Goal: Information Seeking & Learning: Compare options

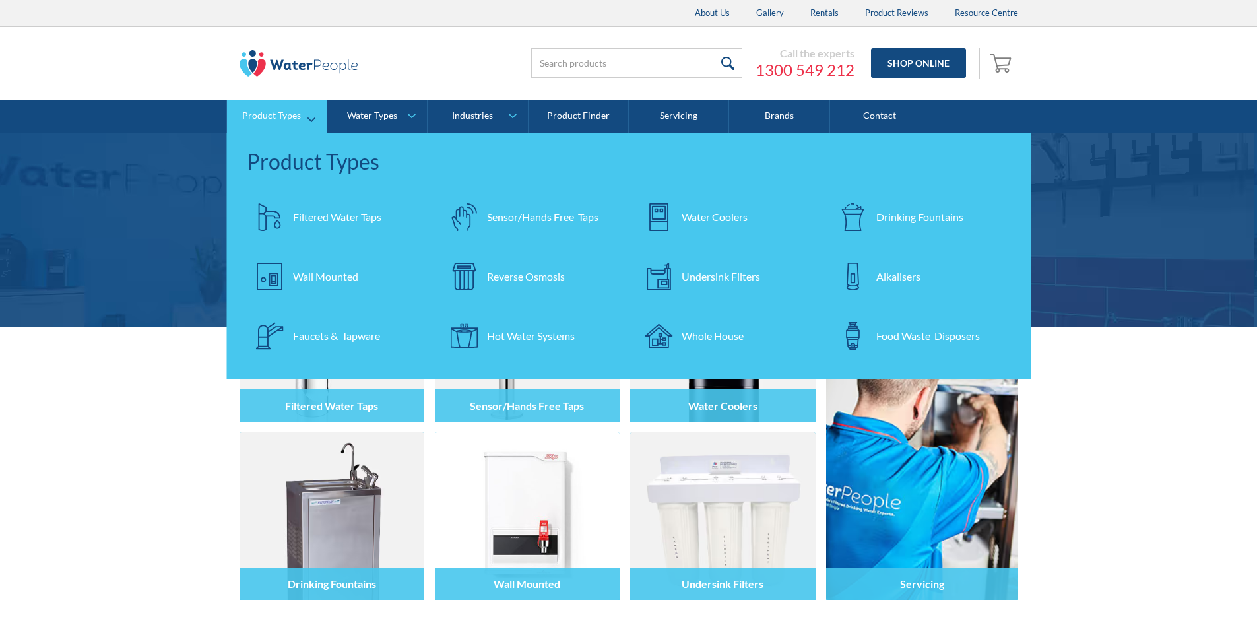
click at [320, 210] on div "Filtered Water Taps" at bounding box center [337, 217] width 88 height 16
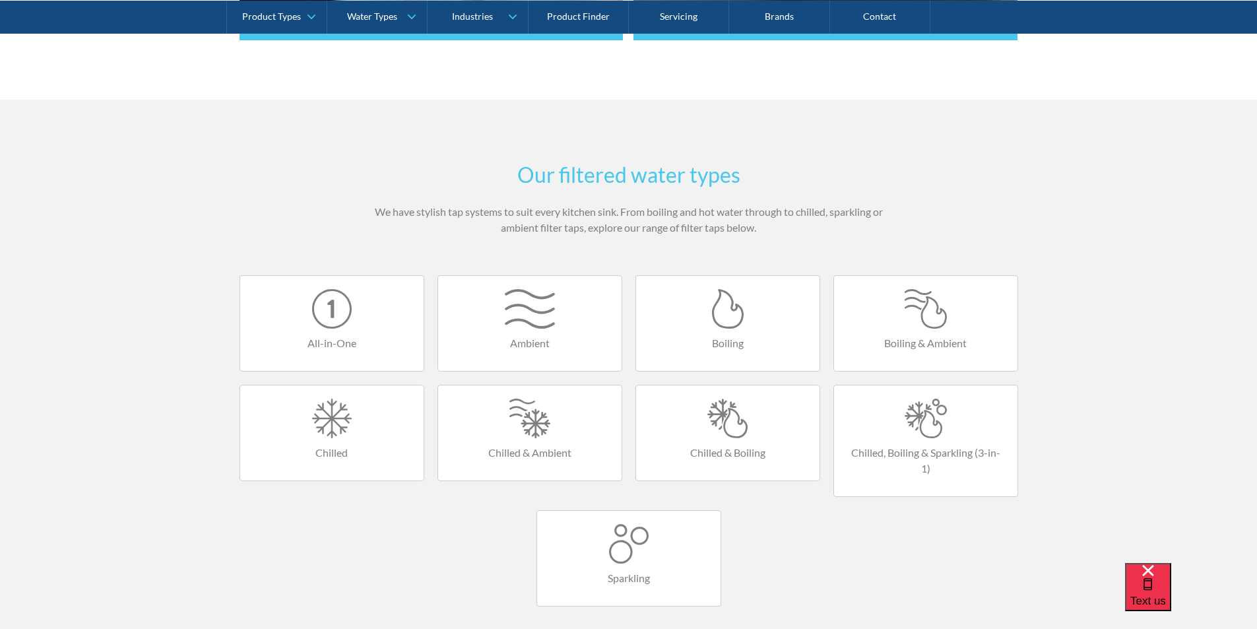
scroll to position [792, 0]
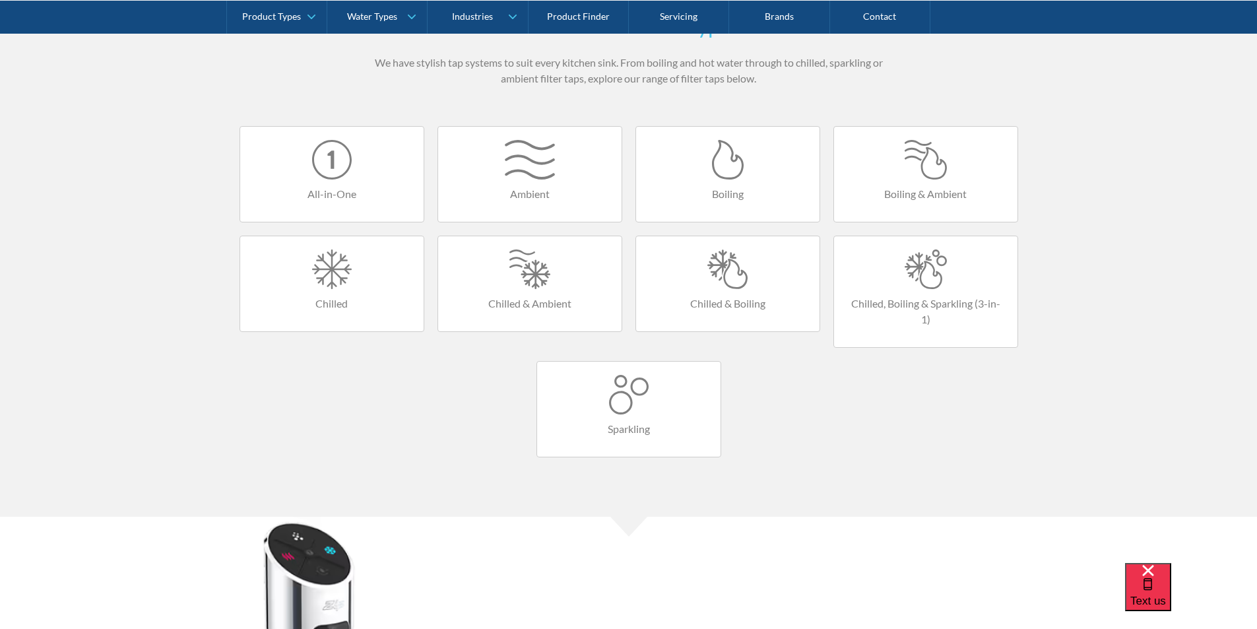
click at [730, 277] on div at bounding box center [727, 269] width 157 height 40
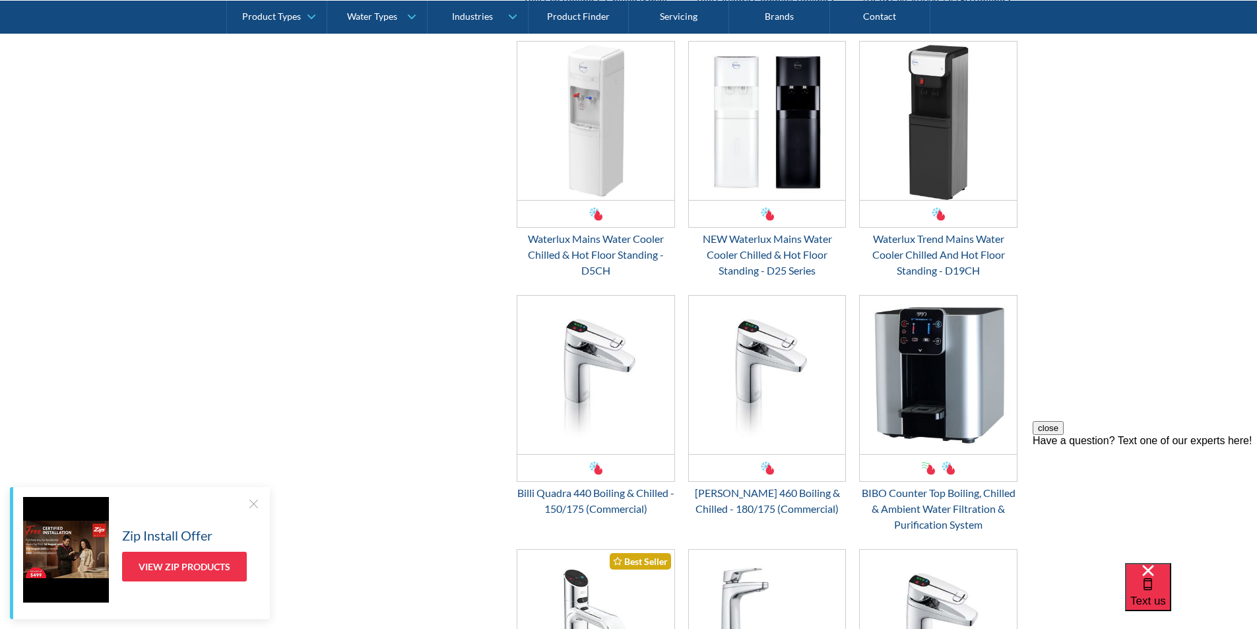
scroll to position [1122, 0]
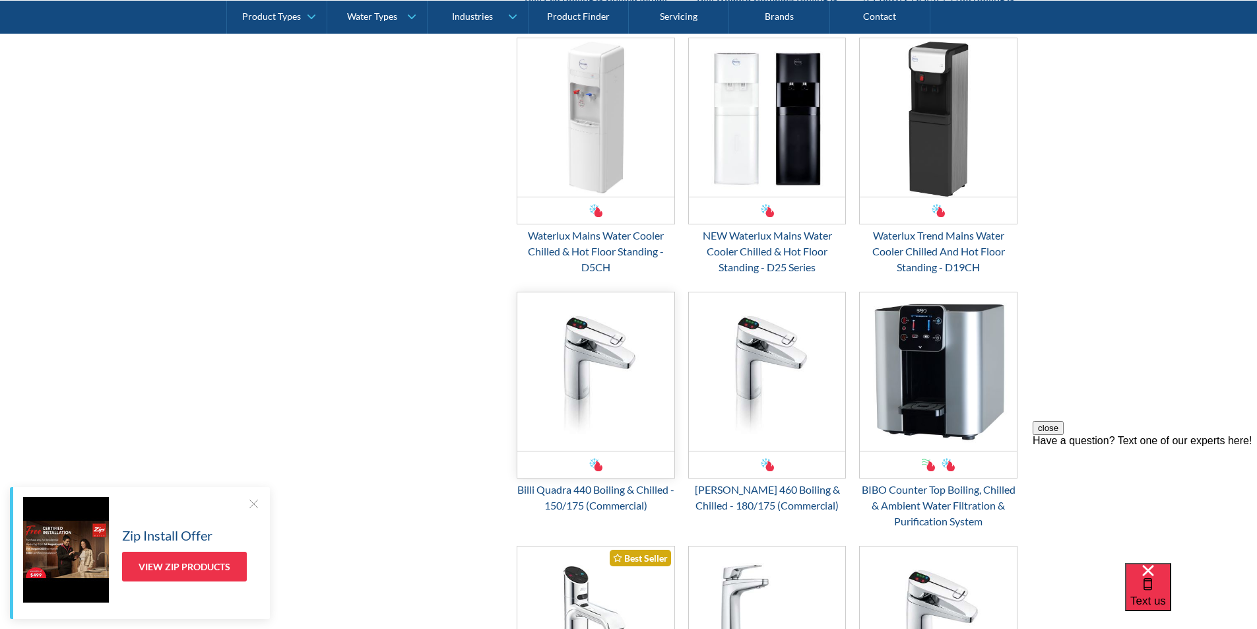
click at [573, 360] on img "Email Form 3" at bounding box center [595, 371] width 157 height 158
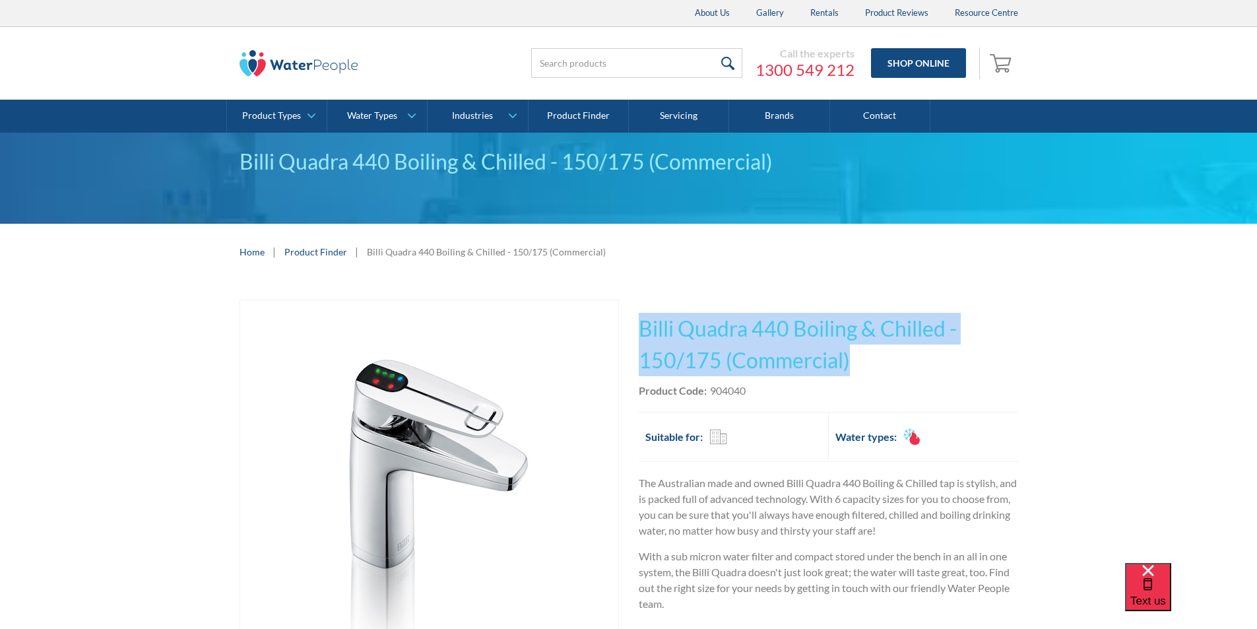
drag, startPoint x: 858, startPoint y: 356, endPoint x: 641, endPoint y: 328, distance: 218.8
click at [641, 328] on h1 "Billi Quadra 440 Boiling & Chilled - 150/175 (Commercial)" at bounding box center [828, 344] width 379 height 63
copy h1 "Billi Quadra 440 Boiling & Chilled - 150/175 (Commercial)"
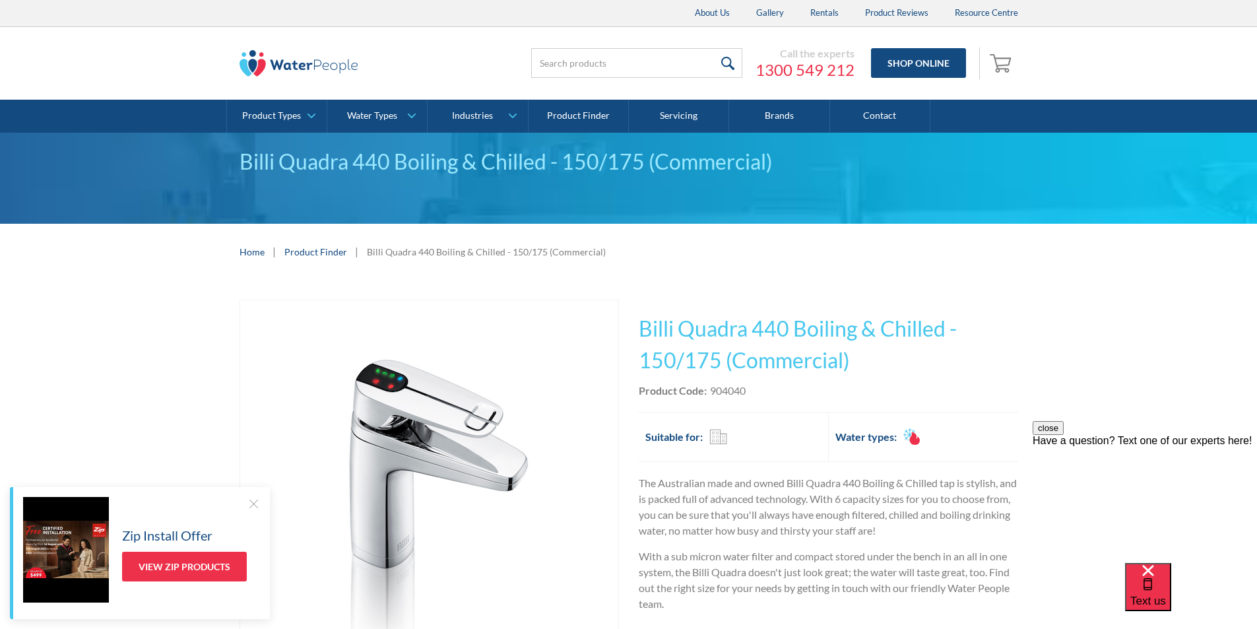
click at [757, 391] on div "Product Code: 904040" at bounding box center [828, 391] width 379 height 16
drag, startPoint x: 751, startPoint y: 389, endPoint x: 712, endPoint y: 391, distance: 39.7
click at [712, 391] on div "Product Code: 904040" at bounding box center [828, 391] width 379 height 16
copy div "904040"
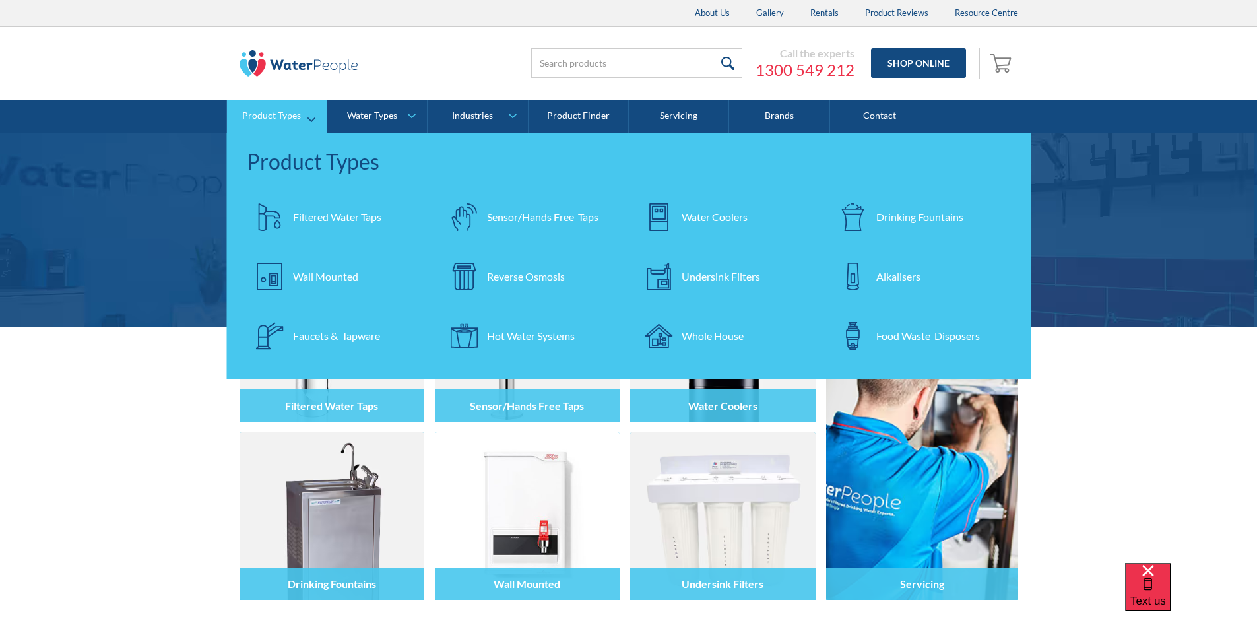
click at [321, 212] on div "Filtered Water Taps" at bounding box center [337, 217] width 88 height 16
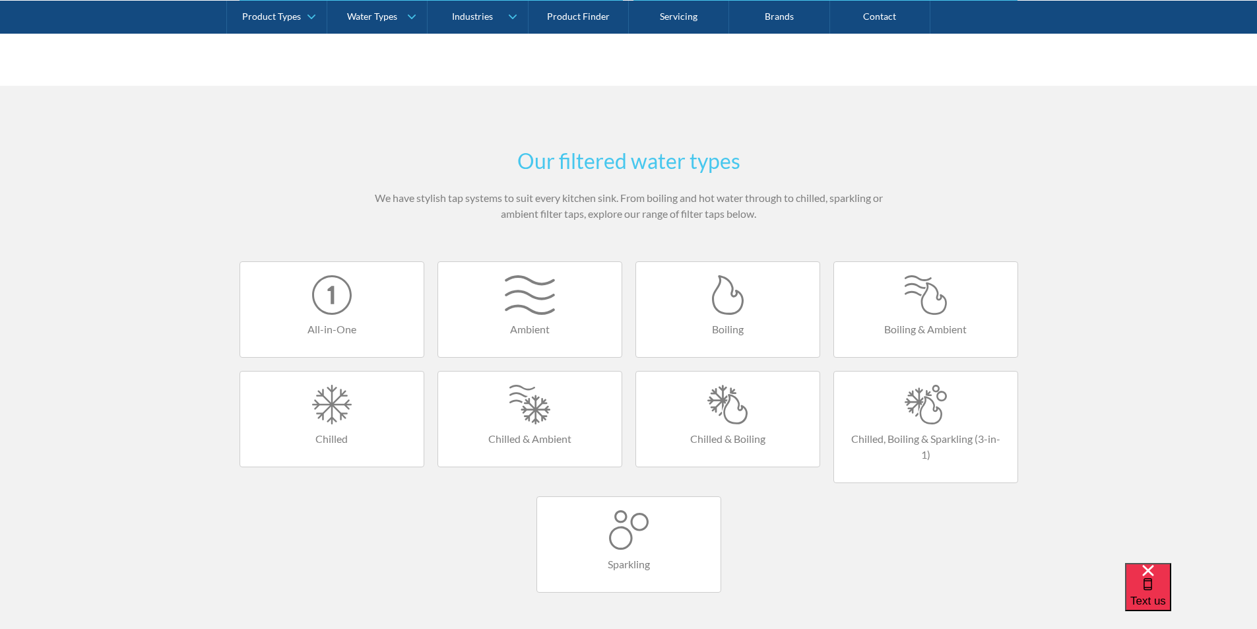
scroll to position [792, 0]
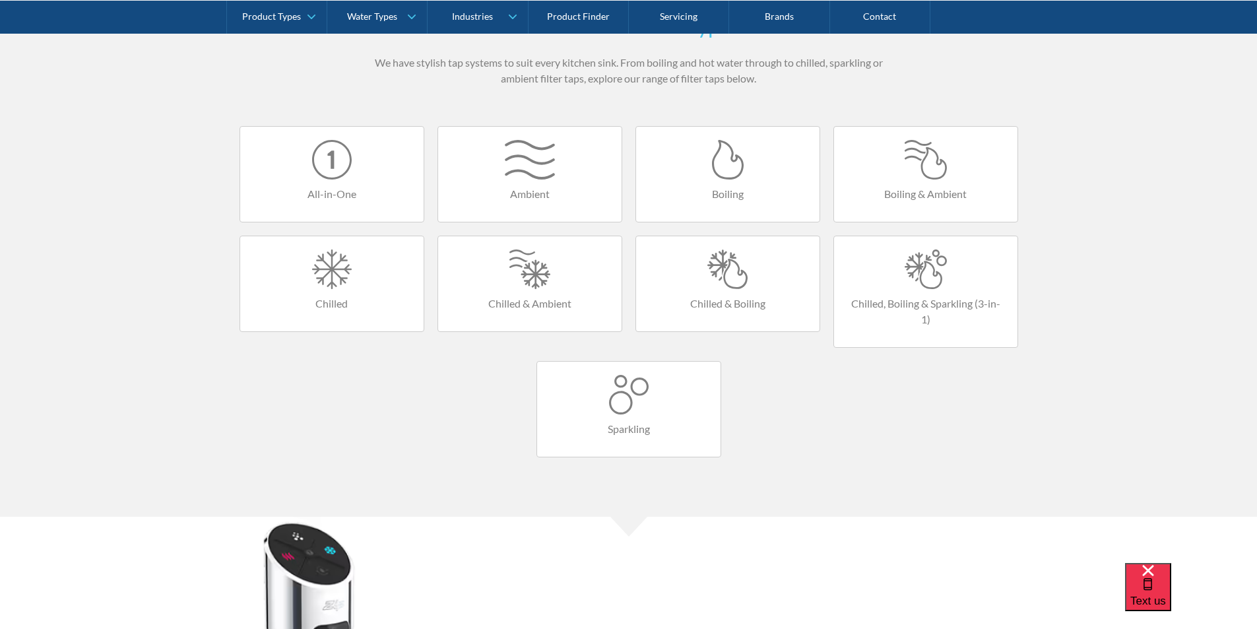
click at [728, 290] on link "Chilled & Boiling" at bounding box center [727, 284] width 185 height 96
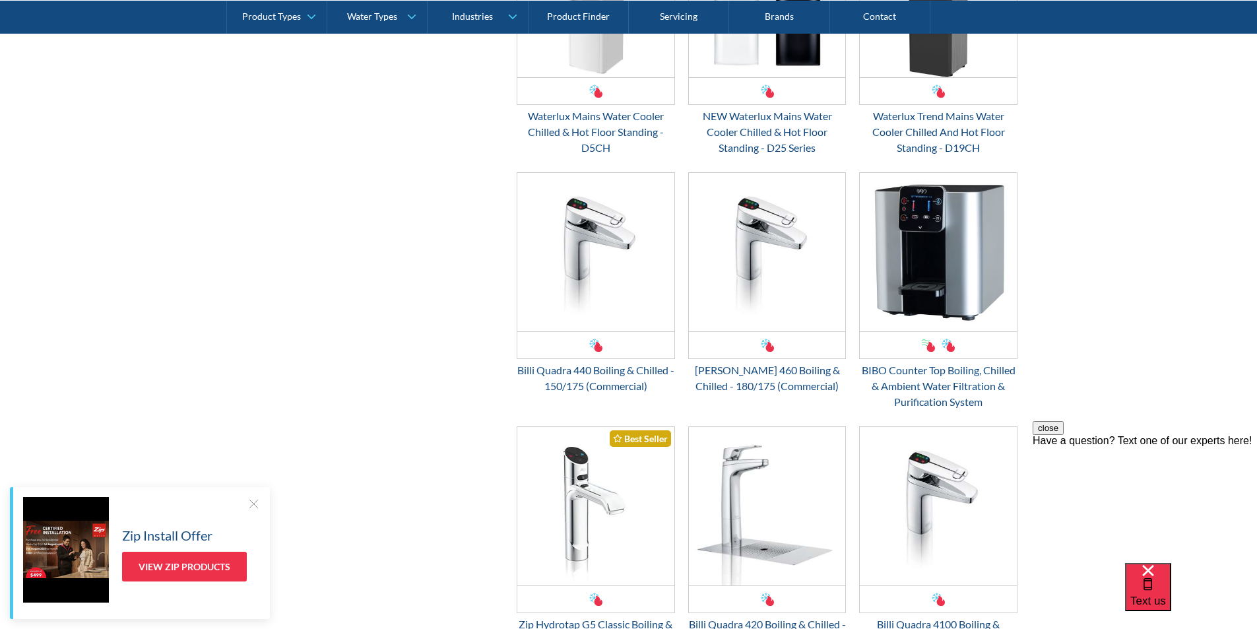
scroll to position [1320, 0]
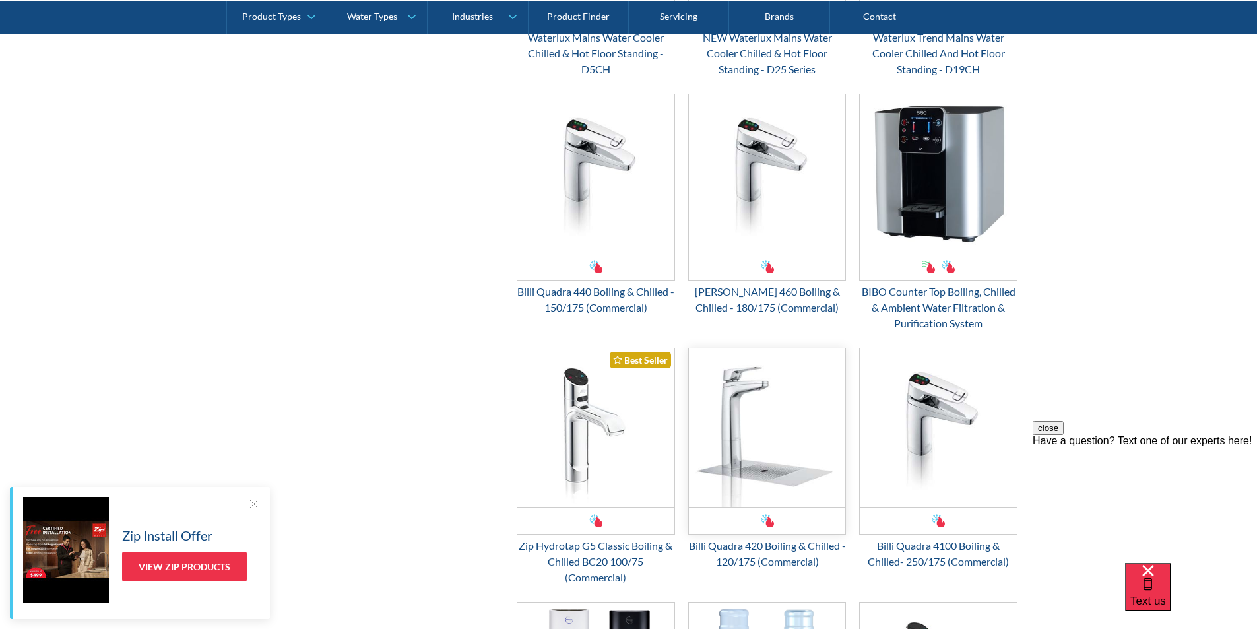
click at [737, 401] on img "Email Form 3" at bounding box center [767, 427] width 157 height 158
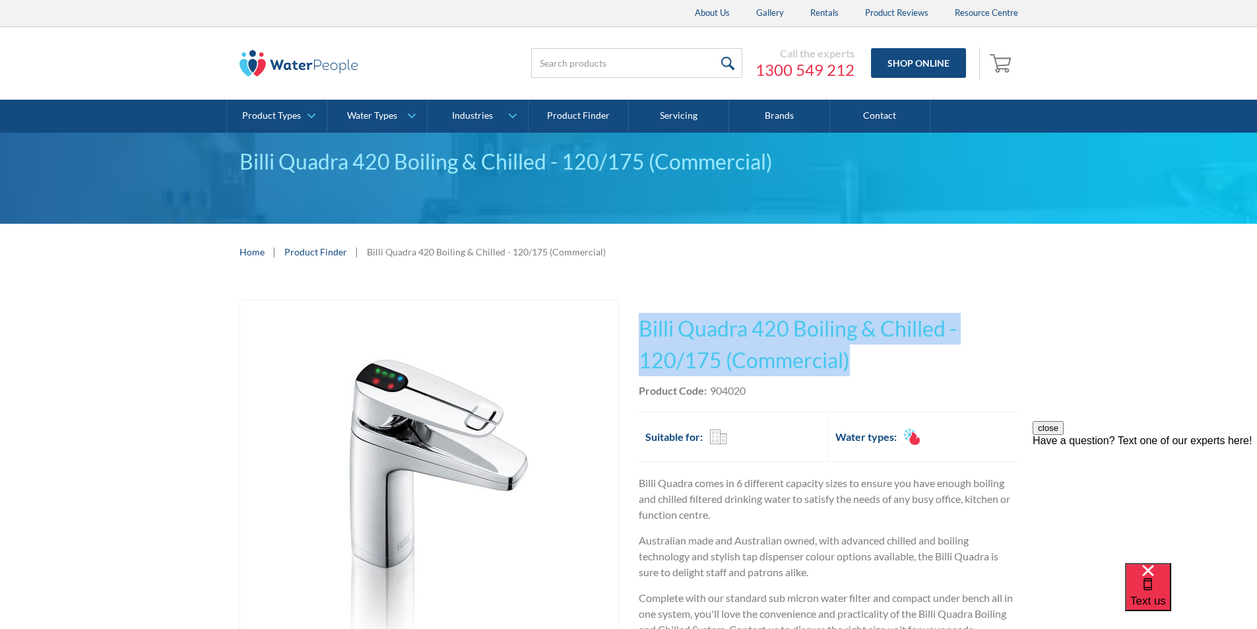
drag, startPoint x: 859, startPoint y: 359, endPoint x: 641, endPoint y: 326, distance: 220.9
click at [641, 326] on h1 "Billi Quadra 420 Boiling & Chilled - 120/175 (Commercial)" at bounding box center [828, 344] width 379 height 63
copy h1 "Billi Quadra 420 Boiling & Chilled - 120/175 (Commercial)"
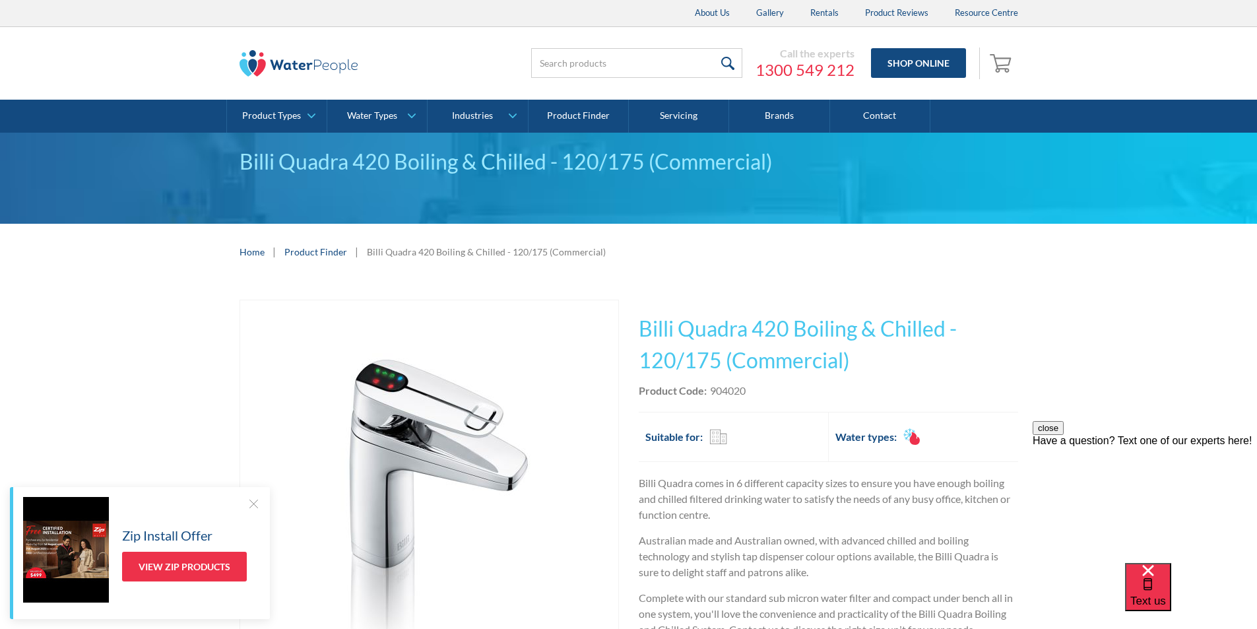
click at [762, 397] on div "Product Code: 904020" at bounding box center [828, 391] width 379 height 16
drag, startPoint x: 757, startPoint y: 390, endPoint x: 709, endPoint y: 393, distance: 48.2
click at [709, 392] on div "Product Code: 904020" at bounding box center [828, 391] width 379 height 16
copy div "904020"
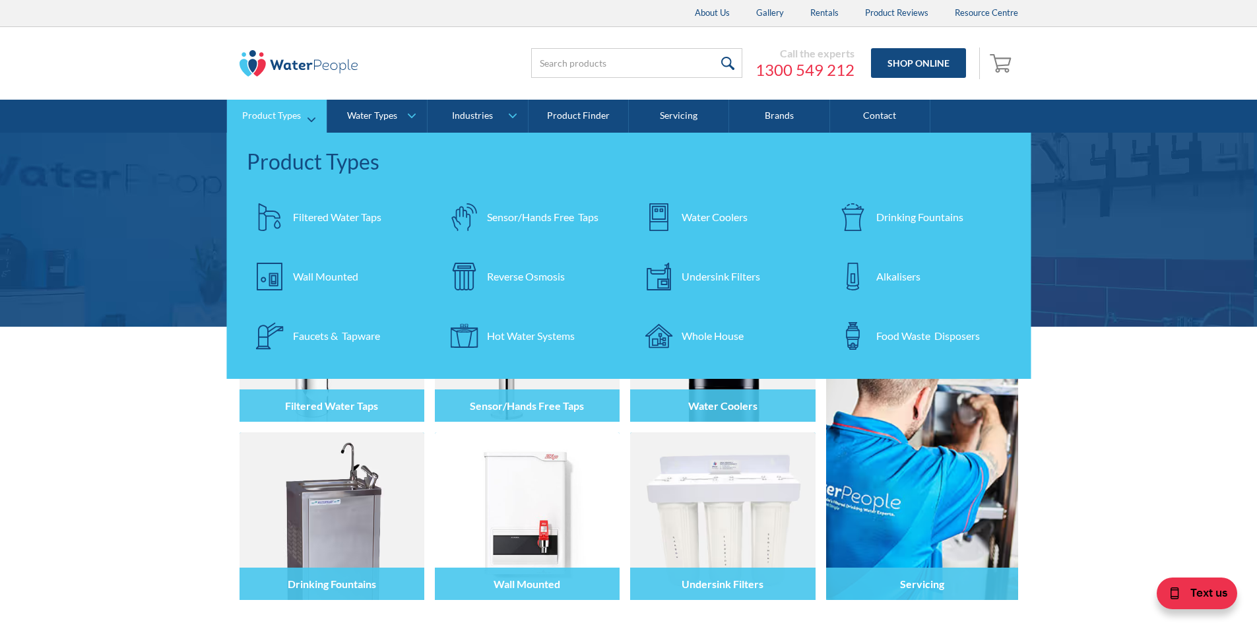
click at [328, 210] on div "Filtered Water Taps" at bounding box center [337, 217] width 88 height 16
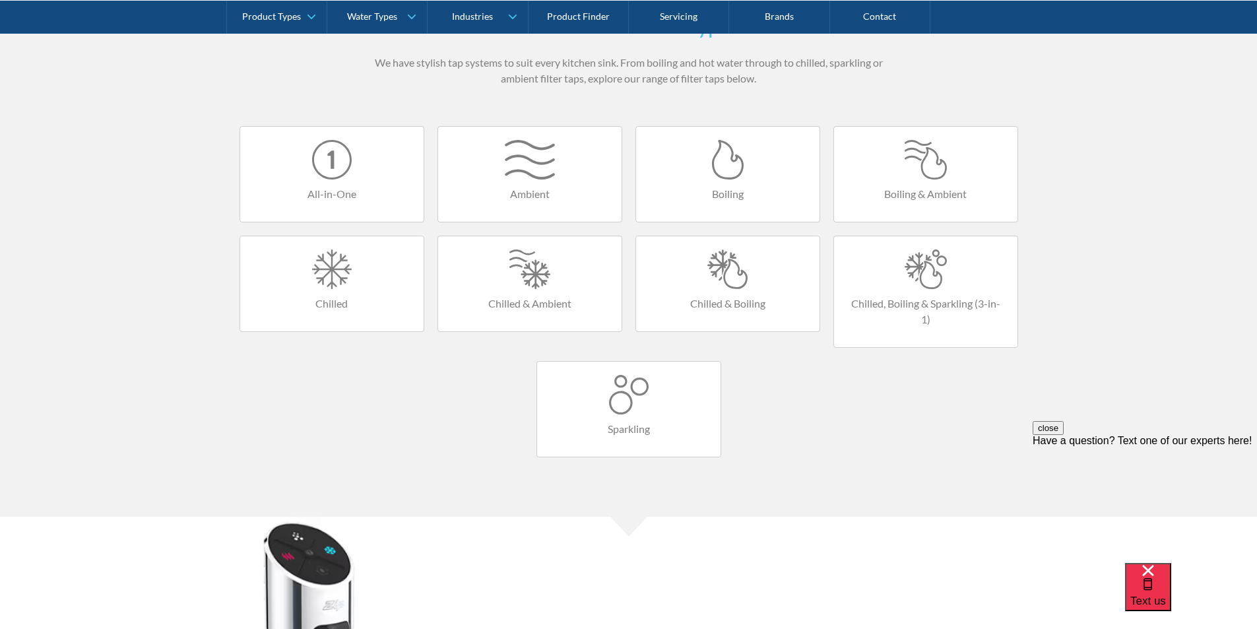
click at [713, 265] on div at bounding box center [727, 269] width 157 height 40
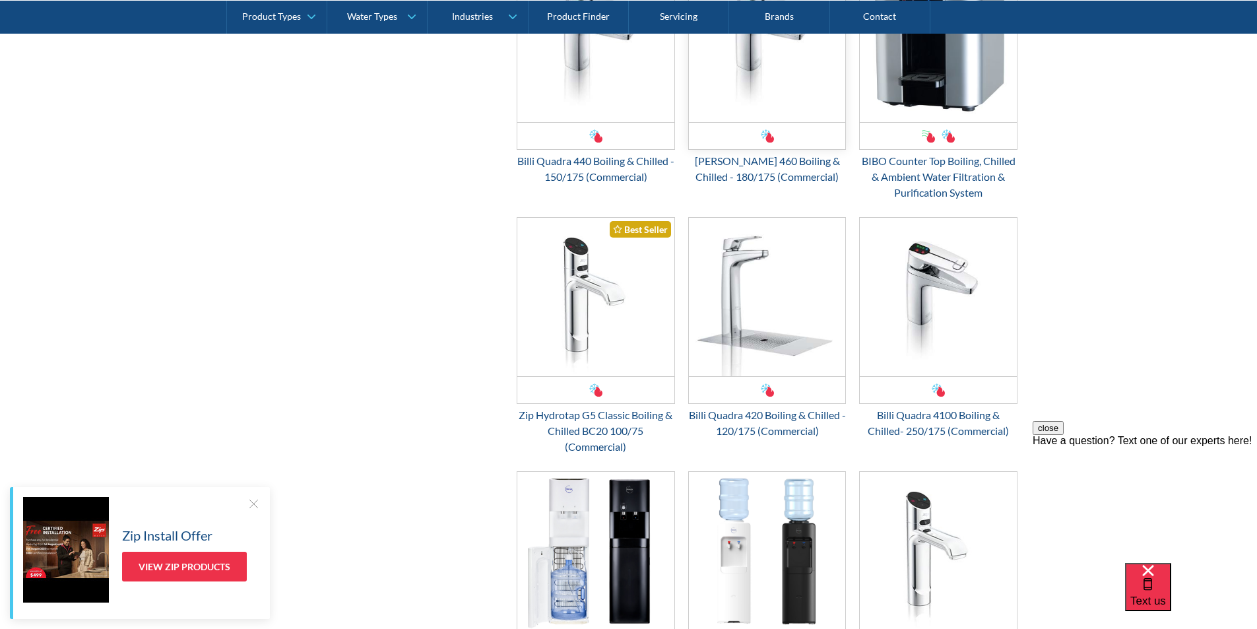
scroll to position [1451, 0]
click at [755, 307] on img "Email Form 3" at bounding box center [767, 295] width 157 height 158
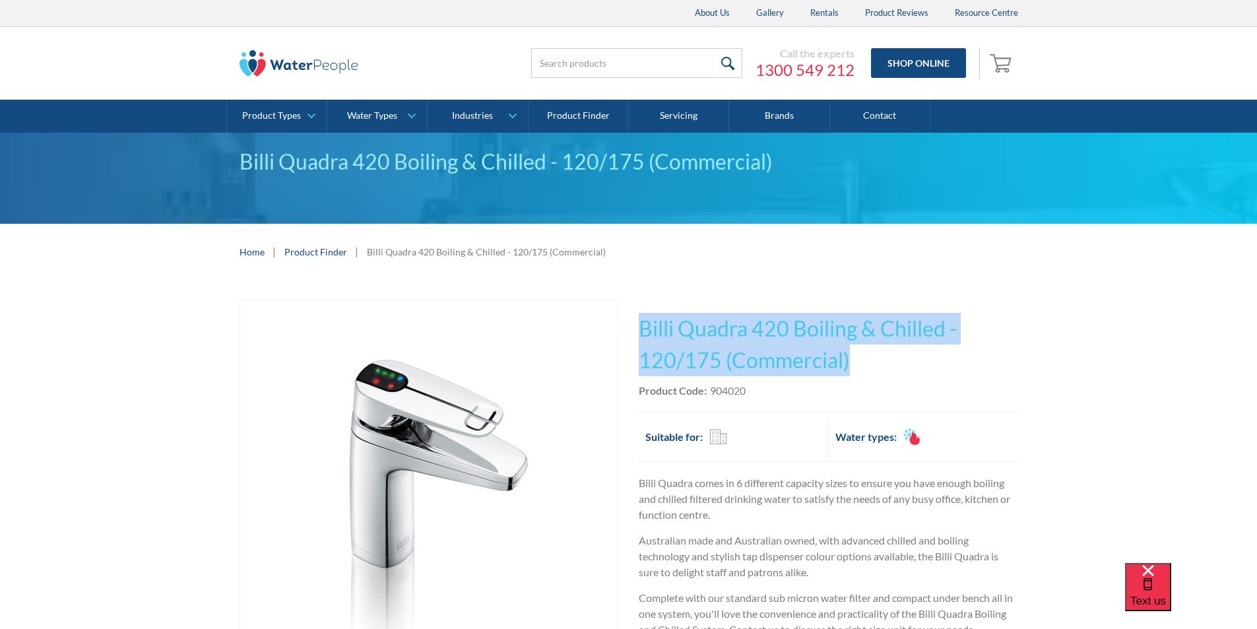
drag, startPoint x: 854, startPoint y: 358, endPoint x: 662, endPoint y: 327, distance: 194.5
click at [642, 327] on h1 "Billi Quadra 420 Boiling & Chilled - 120/175 (Commercial)" at bounding box center [828, 344] width 379 height 63
copy h1 "Billi Quadra 420 Boiling & Chilled - 120/175 (Commercial)"
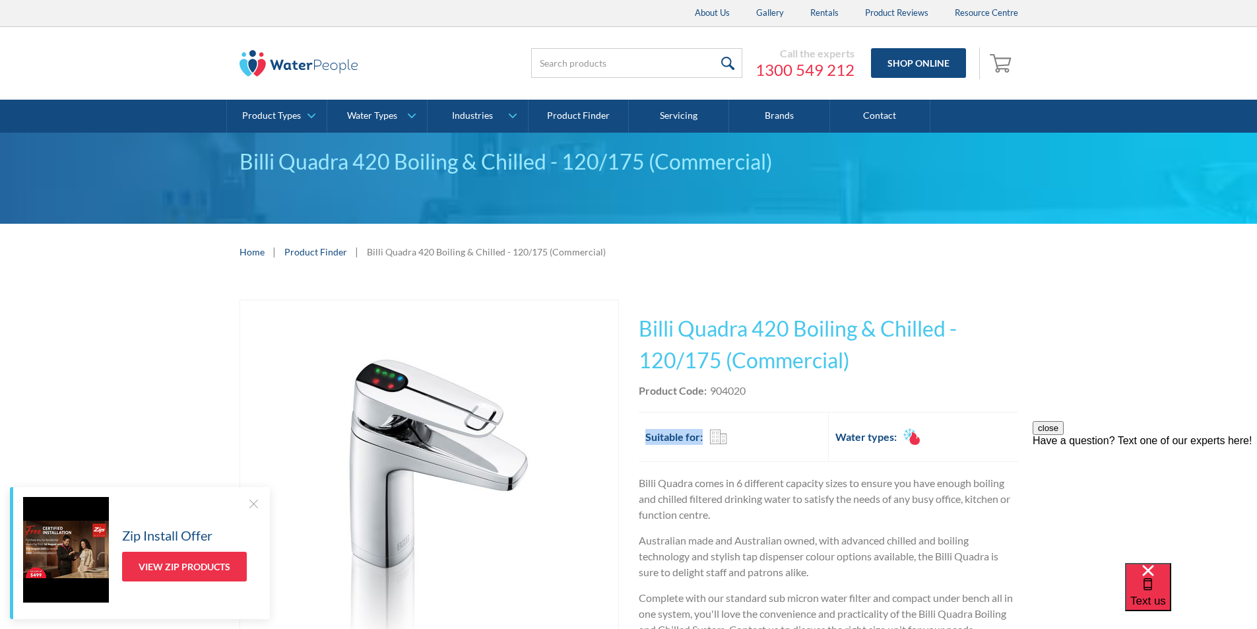
click at [777, 398] on div "This tap design is included in our standard range tap options when you purchase…" at bounding box center [828, 523] width 379 height 446
click at [759, 390] on div "Product Code: 904020" at bounding box center [828, 391] width 379 height 16
drag, startPoint x: 754, startPoint y: 387, endPoint x: 711, endPoint y: 390, distance: 43.7
click at [711, 390] on div "Product Code: 904020" at bounding box center [828, 391] width 379 height 16
copy div "904020"
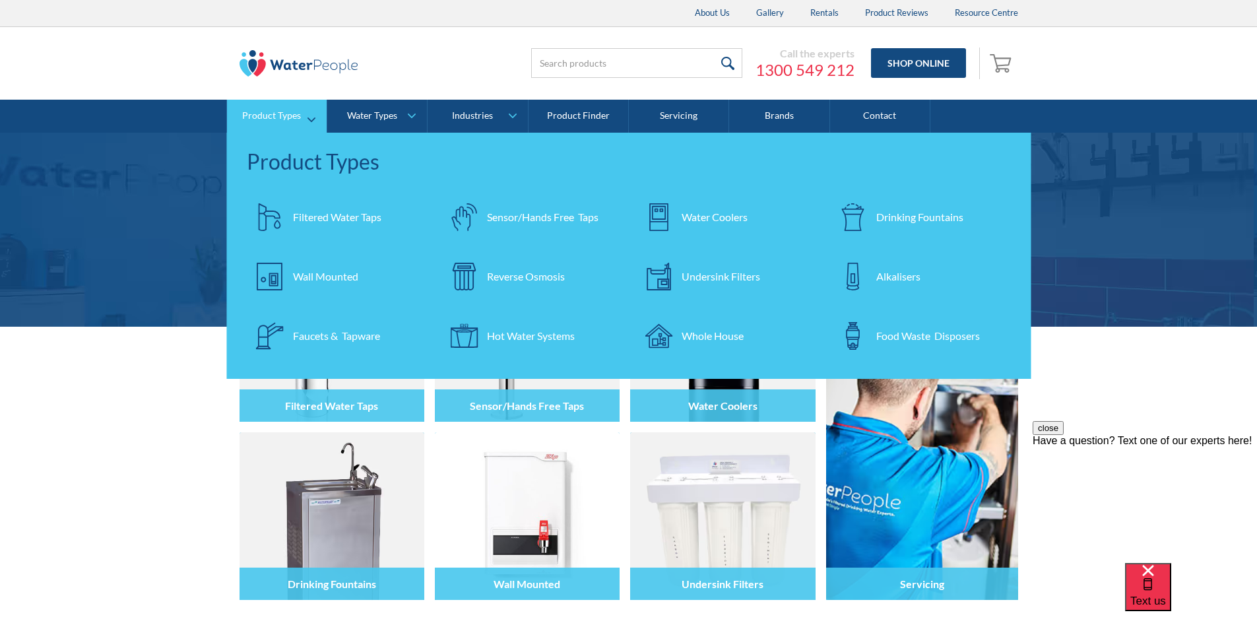
click at [302, 212] on div "Filtered Water Taps" at bounding box center [337, 217] width 88 height 16
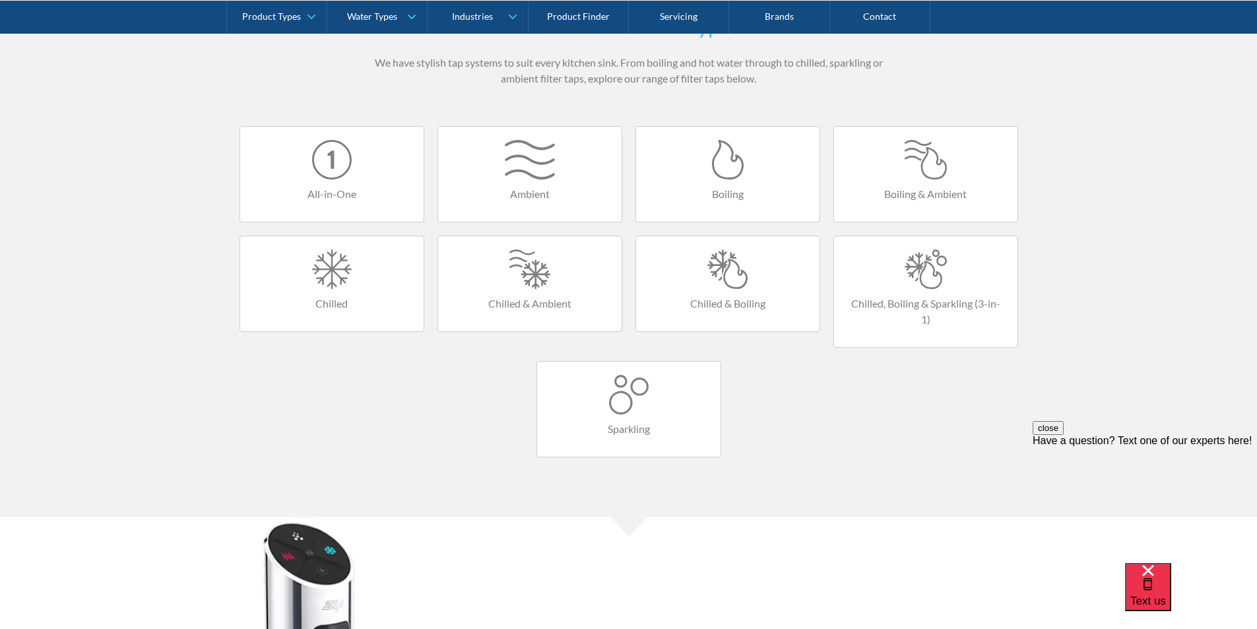
click at [927, 261] on div at bounding box center [925, 269] width 157 height 40
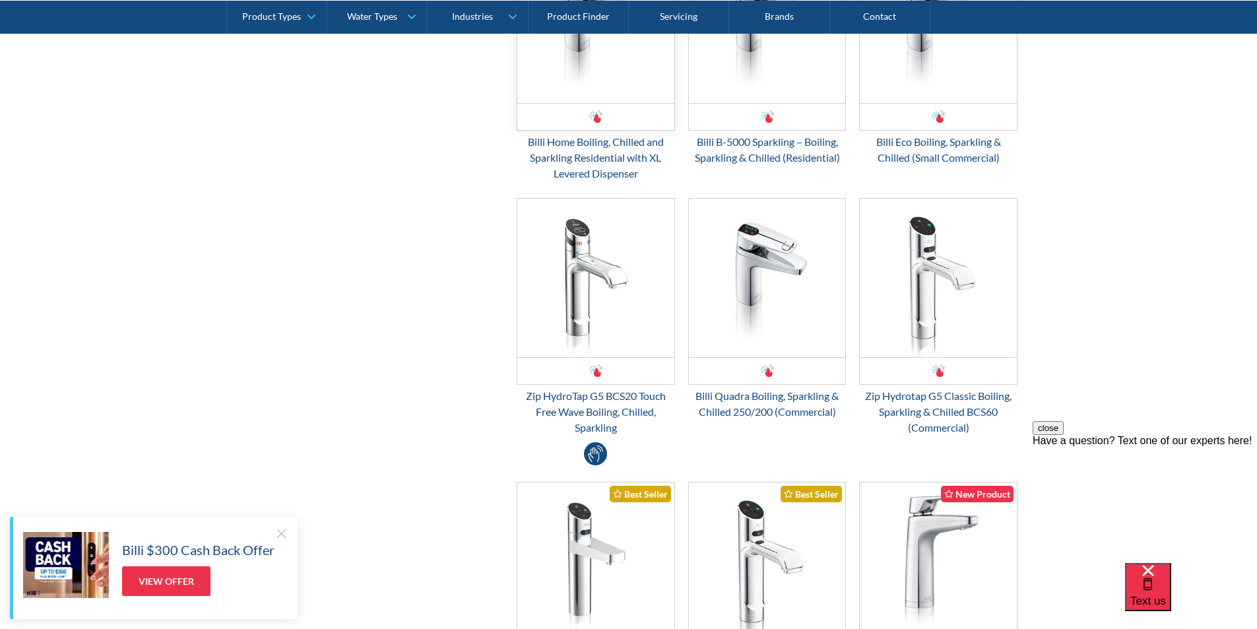
scroll to position [726, 0]
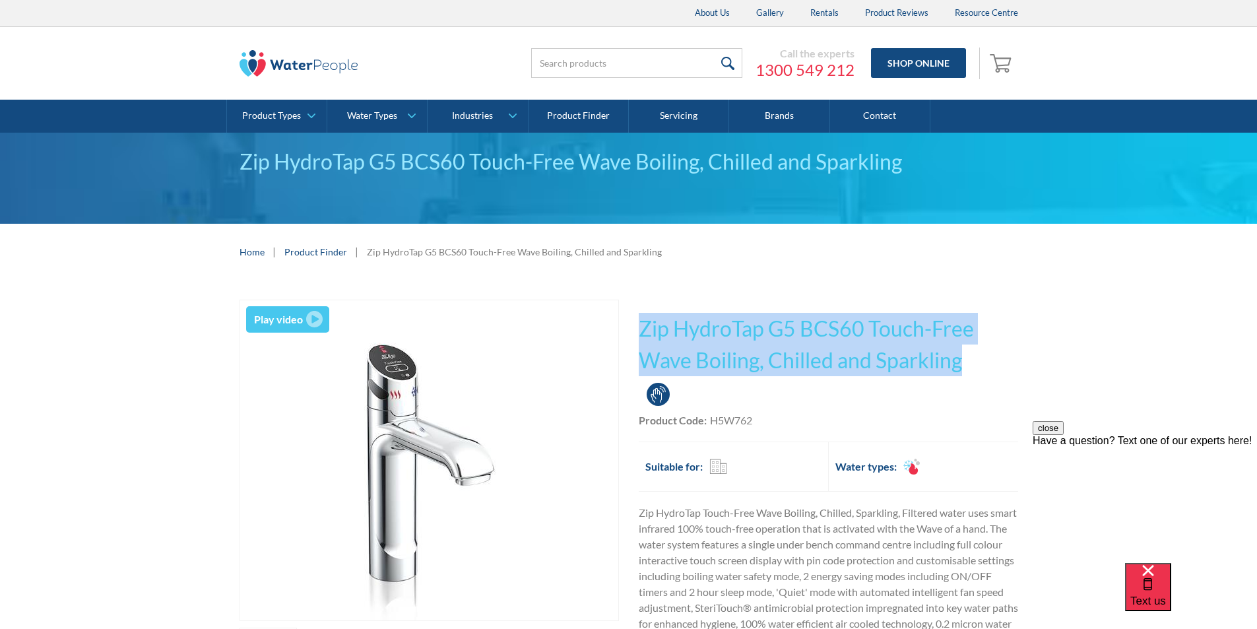
drag, startPoint x: 982, startPoint y: 361, endPoint x: 647, endPoint y: 342, distance: 335.7
click at [642, 341] on h1 "Zip HydroTap G5 BCS60 Touch-Free Wave Boiling, Chilled and Sparkling" at bounding box center [828, 344] width 379 height 63
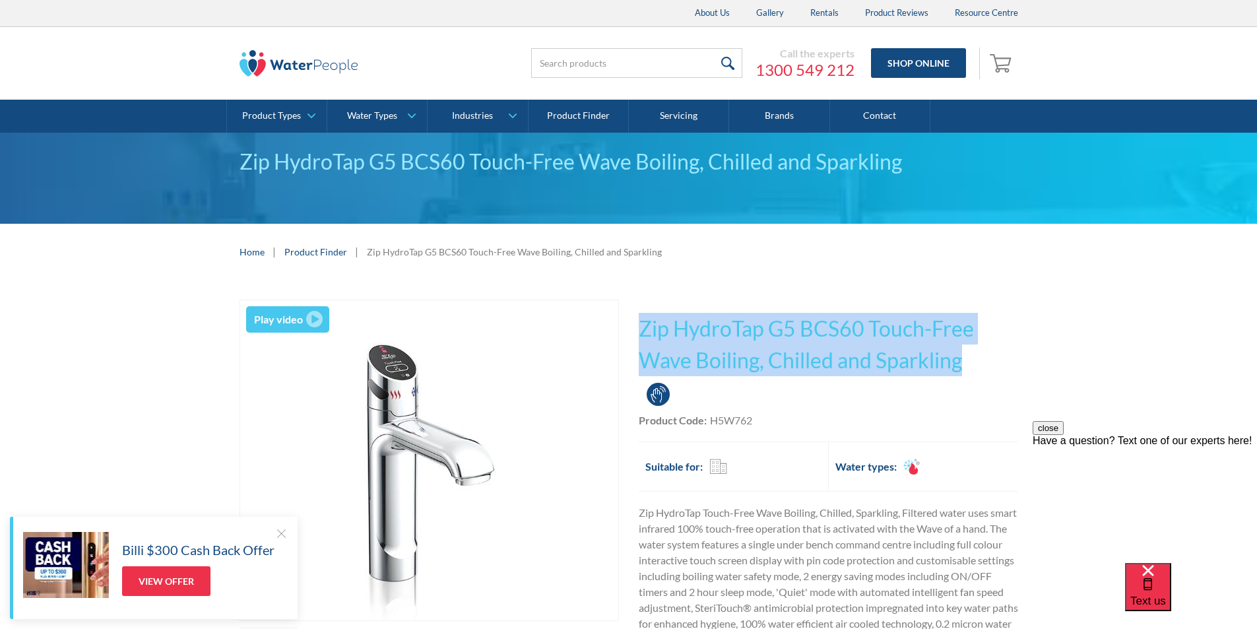
copy h1 "Zip HydroTap G5 BCS60 Touch-Free Wave Boiling, Chilled and Sparkling"
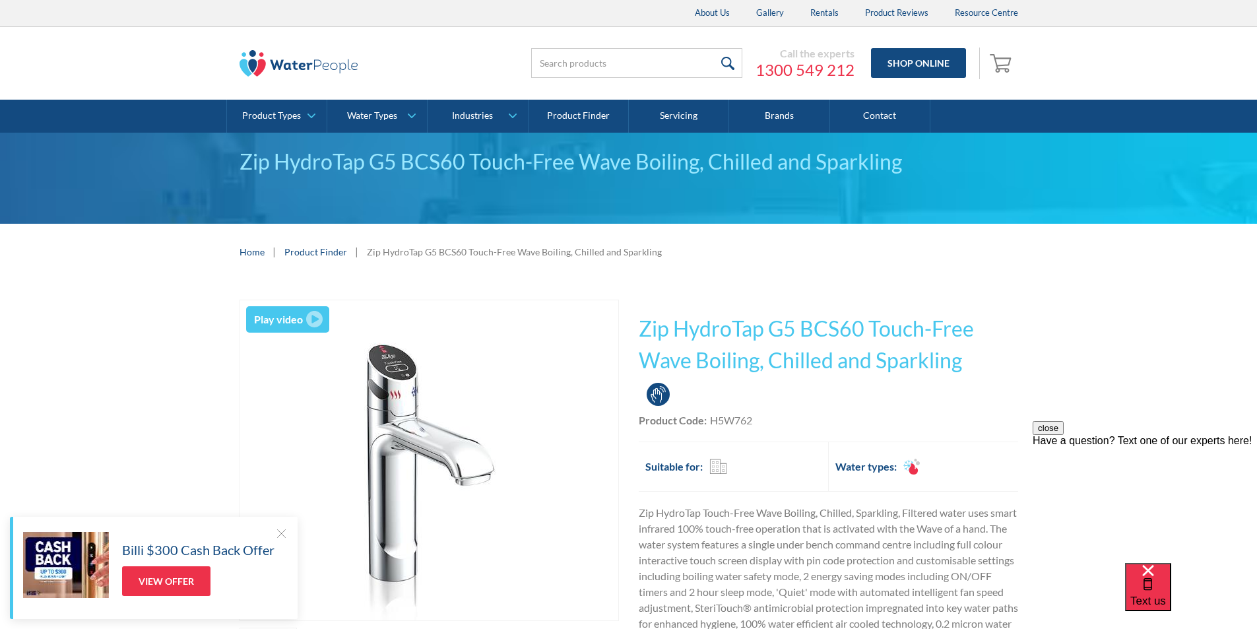
click at [767, 426] on div "Product Code: H5W762" at bounding box center [828, 420] width 379 height 16
drag, startPoint x: 759, startPoint y: 419, endPoint x: 712, endPoint y: 422, distance: 47.6
click at [712, 422] on div "Product Code: H5W762" at bounding box center [828, 420] width 379 height 16
copy div "H5W762"
